Goal: Register for event/course

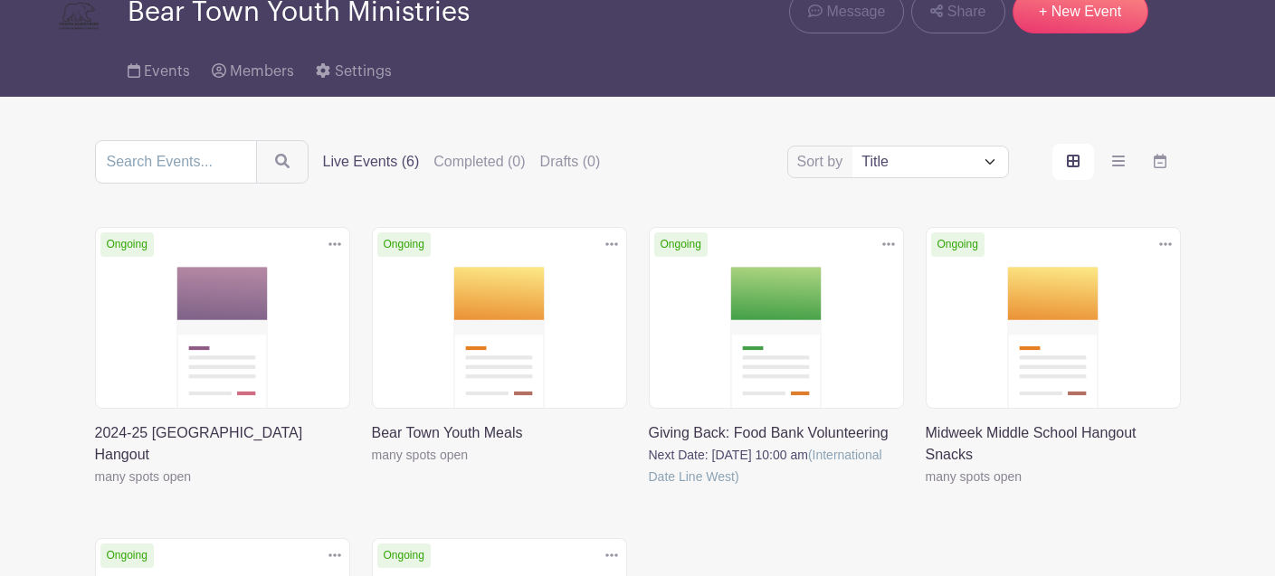
scroll to position [136, 0]
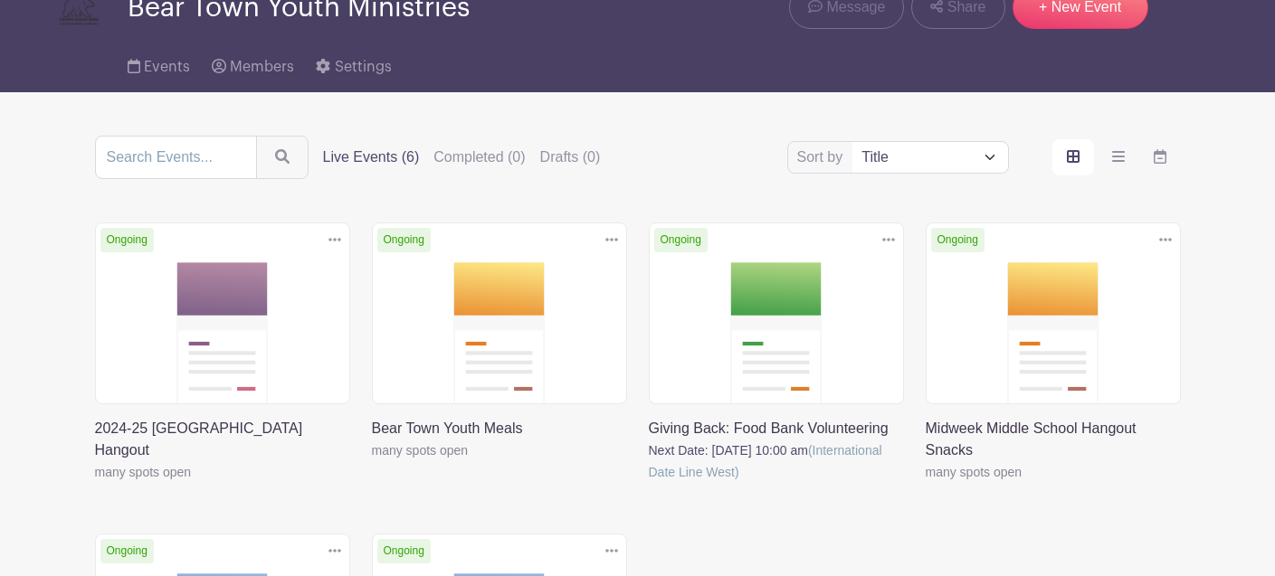
click at [95, 483] on link at bounding box center [95, 483] width 0 height 0
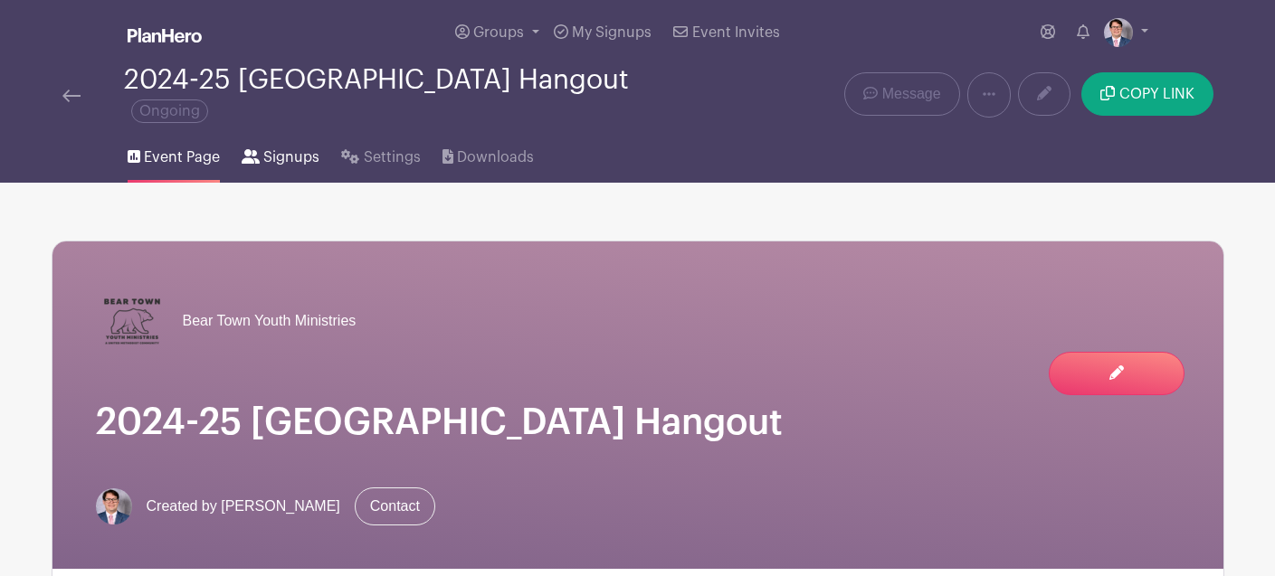
click at [294, 171] on link "Signups" at bounding box center [281, 154] width 78 height 58
click at [294, 164] on span "Signups" at bounding box center [291, 158] width 56 height 22
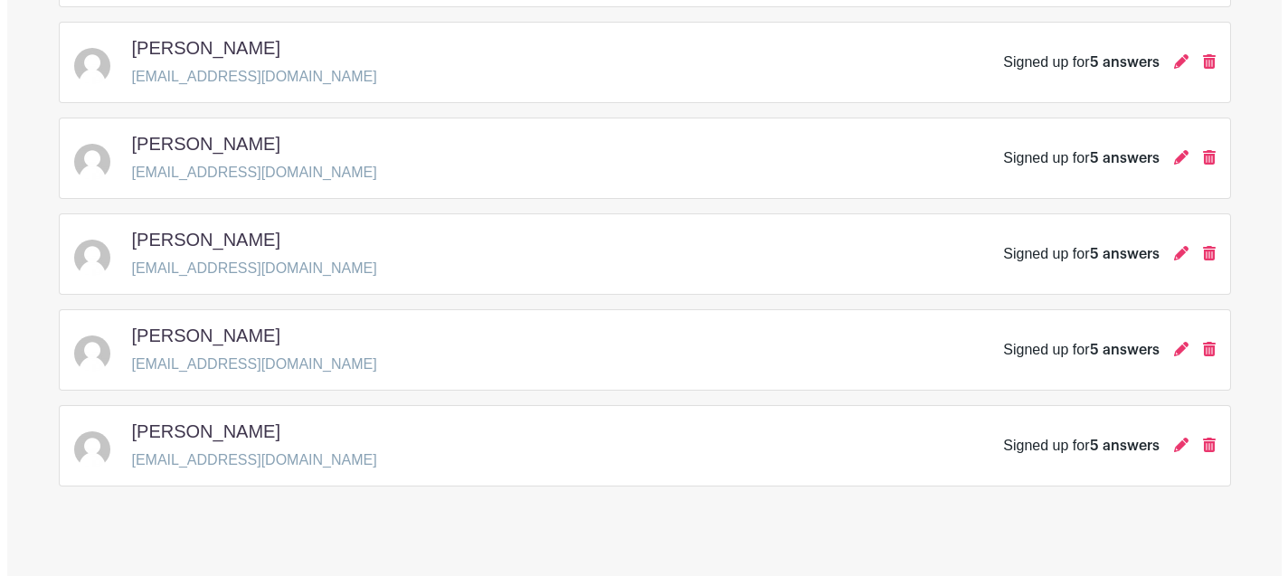
scroll to position [982, 0]
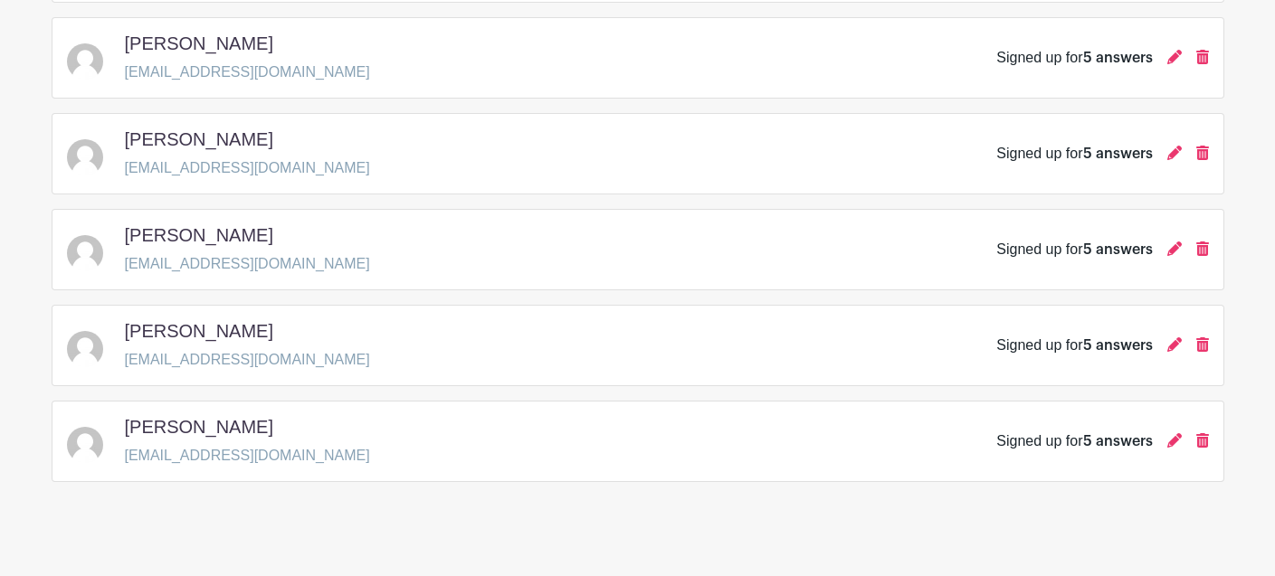
click at [1179, 355] on div at bounding box center [1174, 346] width 14 height 22
click at [1171, 348] on icon at bounding box center [1174, 344] width 14 height 14
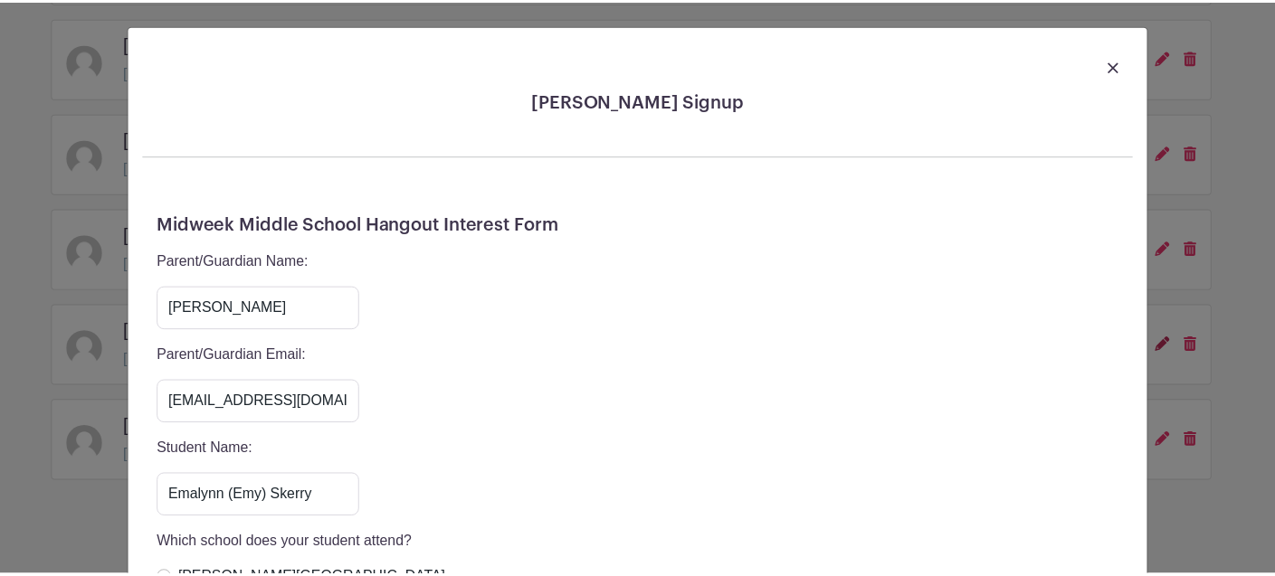
scroll to position [0, 0]
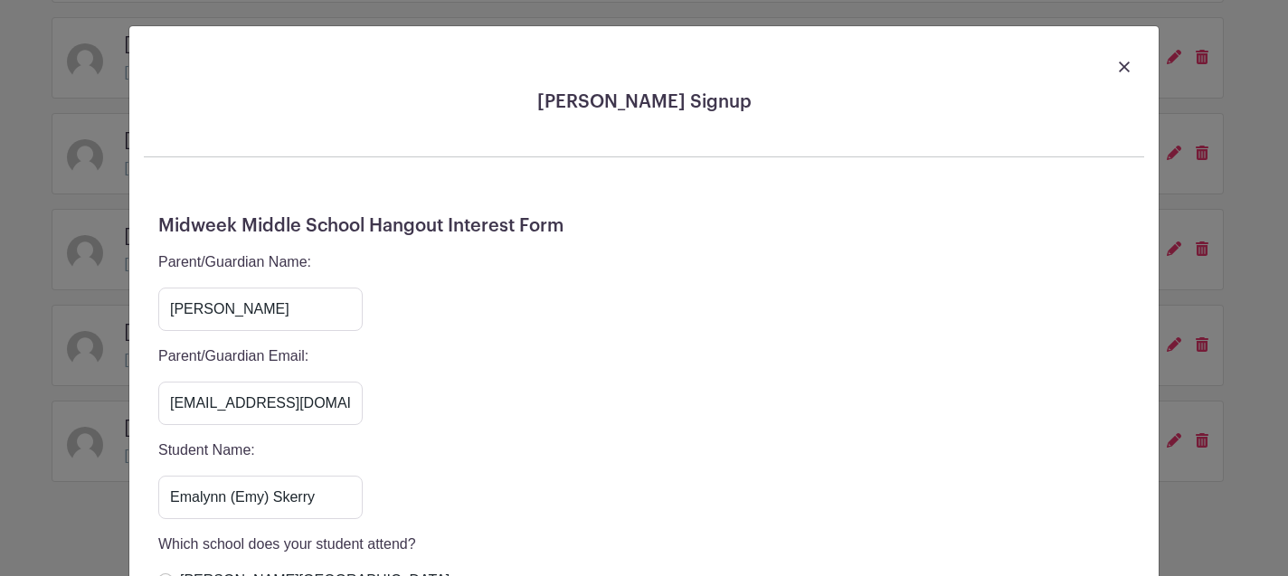
click at [1119, 65] on img at bounding box center [1124, 67] width 11 height 11
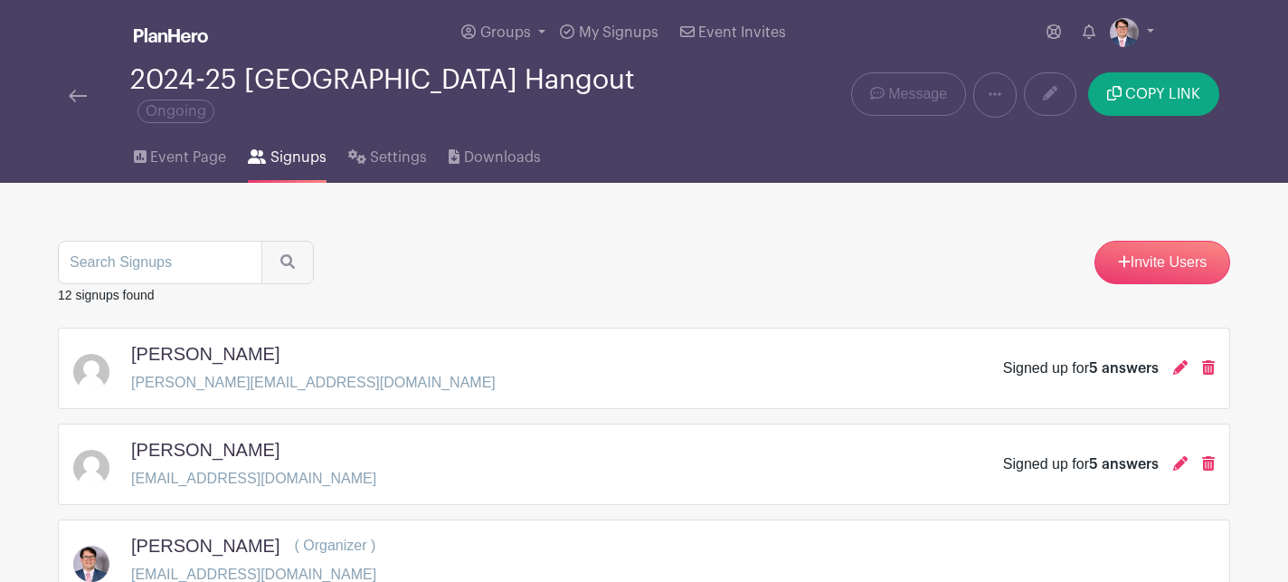
click at [67, 83] on div "2024-25 Midweek Middle School Hangout Ongoing" at bounding box center [400, 95] width 684 height 60
click at [68, 87] on div "2024-25 Midweek Middle School Hangout Ongoing" at bounding box center [400, 95] width 684 height 60
click at [75, 99] on img at bounding box center [78, 96] width 18 height 13
